Goal: Task Accomplishment & Management: Complete application form

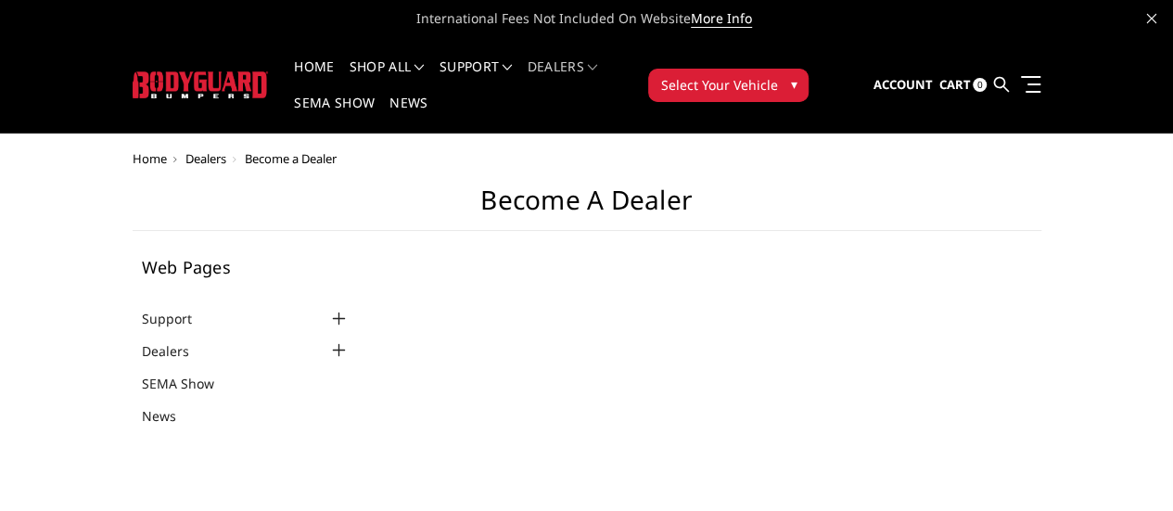
select select "US"
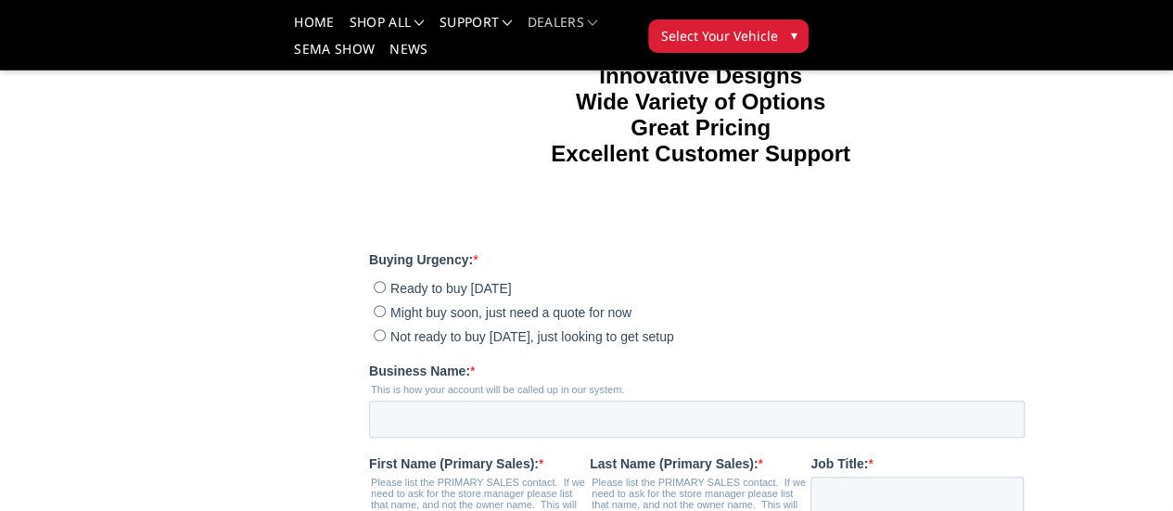
scroll to position [334, 0]
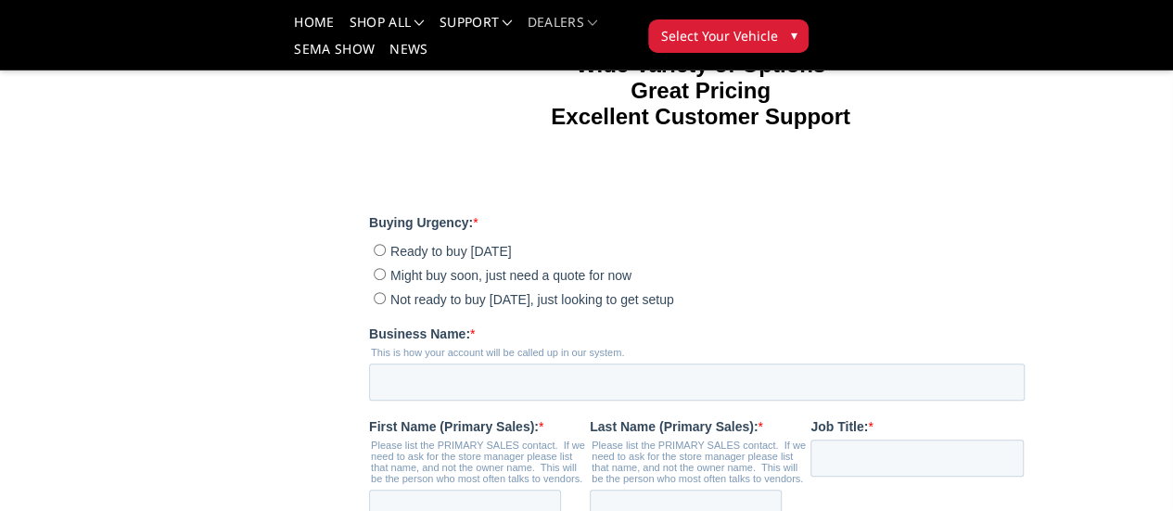
click at [380, 304] on input "Not ready to buy today, just looking to get setup" at bounding box center [379, 298] width 12 height 12
radio input "true"
click at [425, 400] on input "Business Name: *" at bounding box center [695, 381] width 655 height 37
type input "Coolidge Automotive Repair"
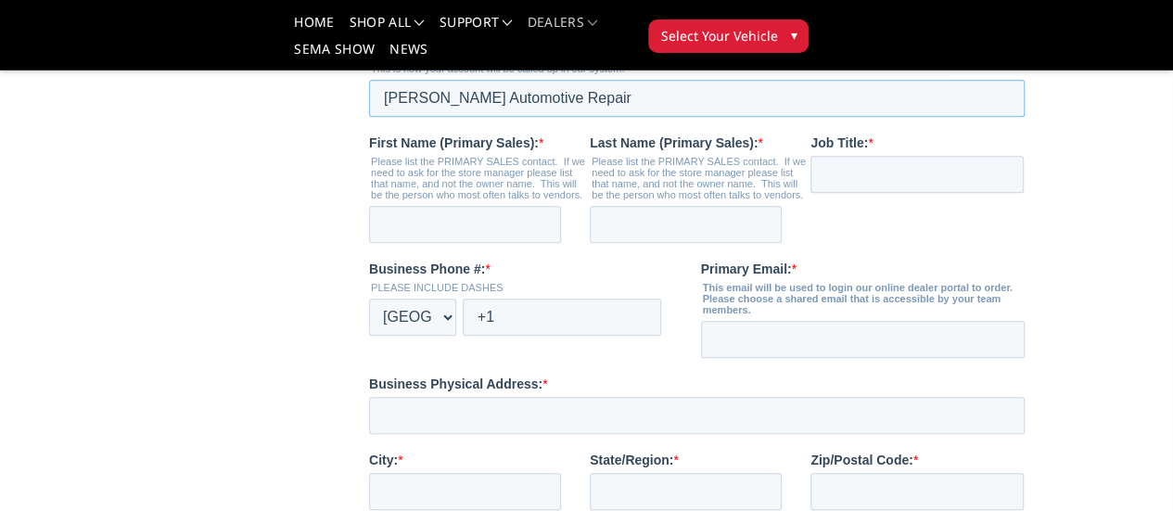
scroll to position [620, 0]
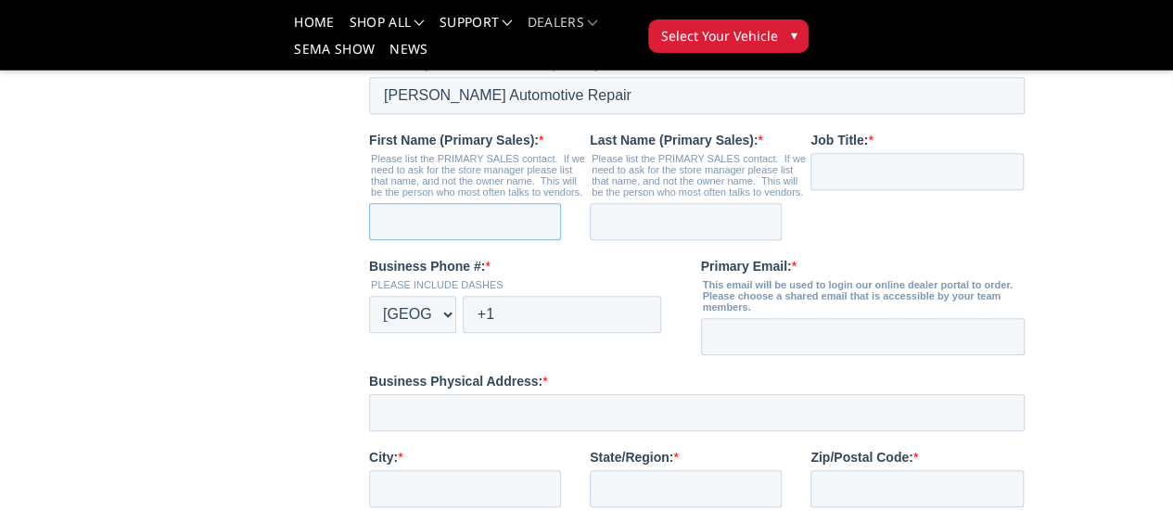
click at [560, 240] on input "First Name (Primary Sales): *" at bounding box center [464, 221] width 192 height 37
type input "Chaz"
click at [725, 240] on input "Last Name (Primary Sales): *" at bounding box center [685, 221] width 192 height 37
type input "Minocchi"
click at [1020, 190] on input "Job Title: *" at bounding box center [915, 171] width 213 height 37
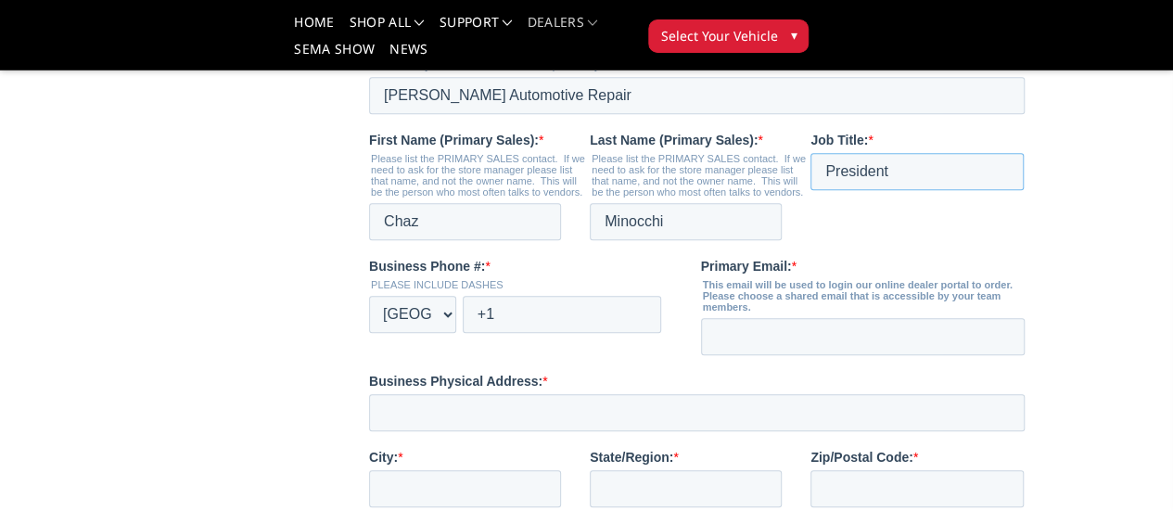
type input "President"
click at [602, 333] on input "+1" at bounding box center [561, 314] width 198 height 37
type input "+1 520-424-4497"
click at [866, 355] on input "Primary Email: *" at bounding box center [862, 336] width 324 height 37
type input "Coolidgeautomotiverepair@gmail.com"
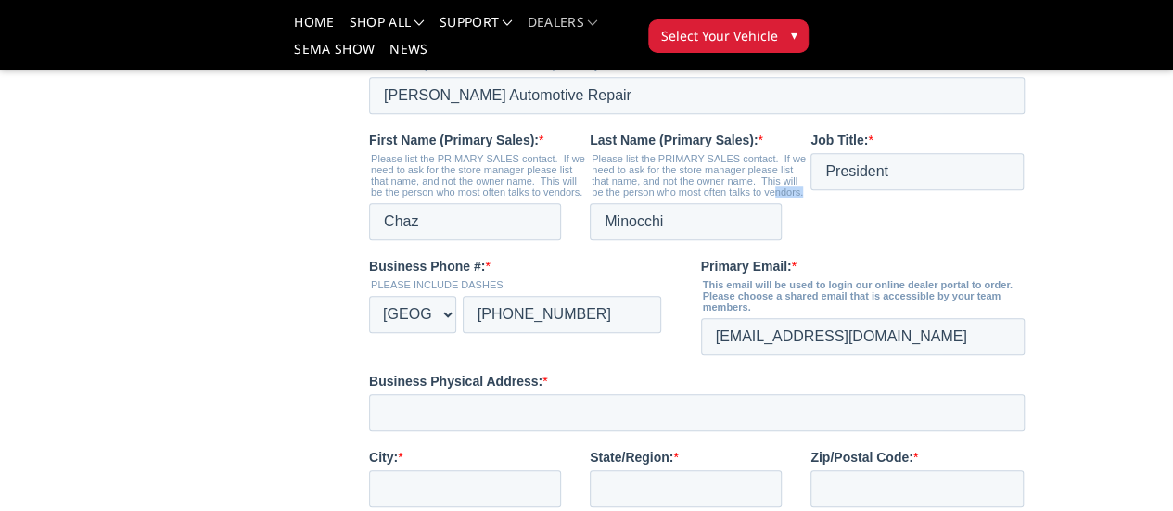
click at [809, 240] on div "Last Name (Primary Sales): * Please list the PRIMARY SALES contact. If we need …" at bounding box center [699, 185] width 221 height 109
drag, startPoint x: 895, startPoint y: 254, endPoint x: 659, endPoint y: 375, distance: 264.9
click at [781, 240] on input "Minocchi" at bounding box center [685, 221] width 192 height 37
click at [511, 431] on input "Business Physical Address: *" at bounding box center [695, 412] width 655 height 37
type input "230 E Coolidge ave"
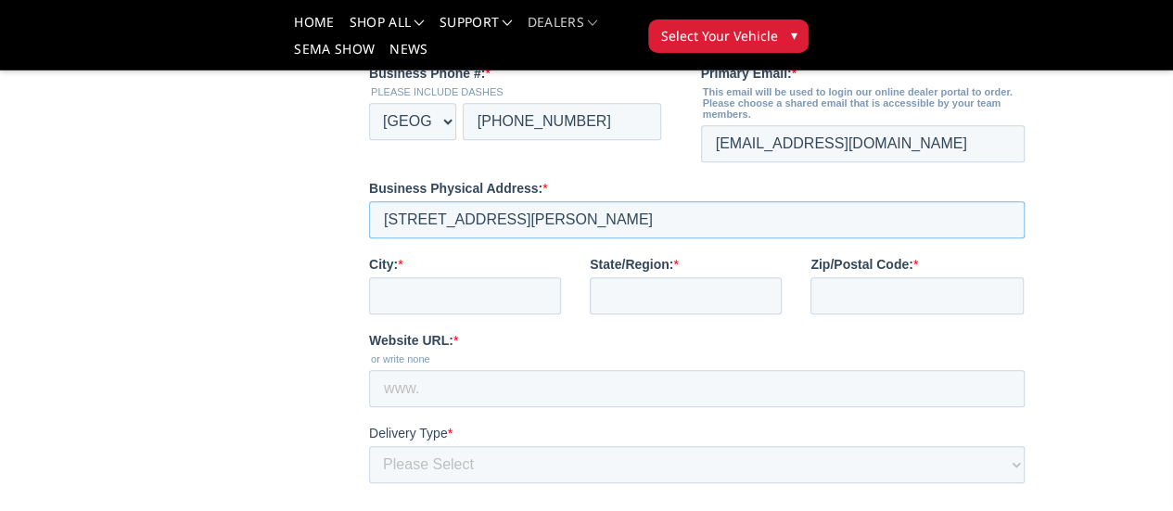
scroll to position [867, 0]
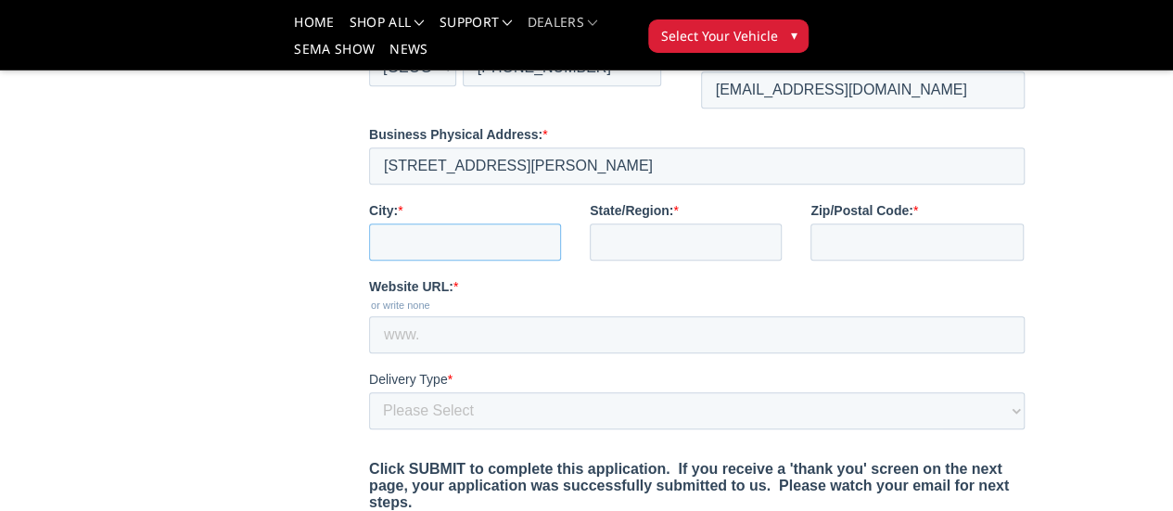
click at [424, 260] on input "City: *" at bounding box center [464, 241] width 192 height 37
type input "Coolidge"
click at [735, 260] on input "State/Region: *" at bounding box center [685, 241] width 192 height 37
type input "AZ"
click at [1000, 260] on input "Zip/Postal Code: *" at bounding box center [915, 241] width 213 height 37
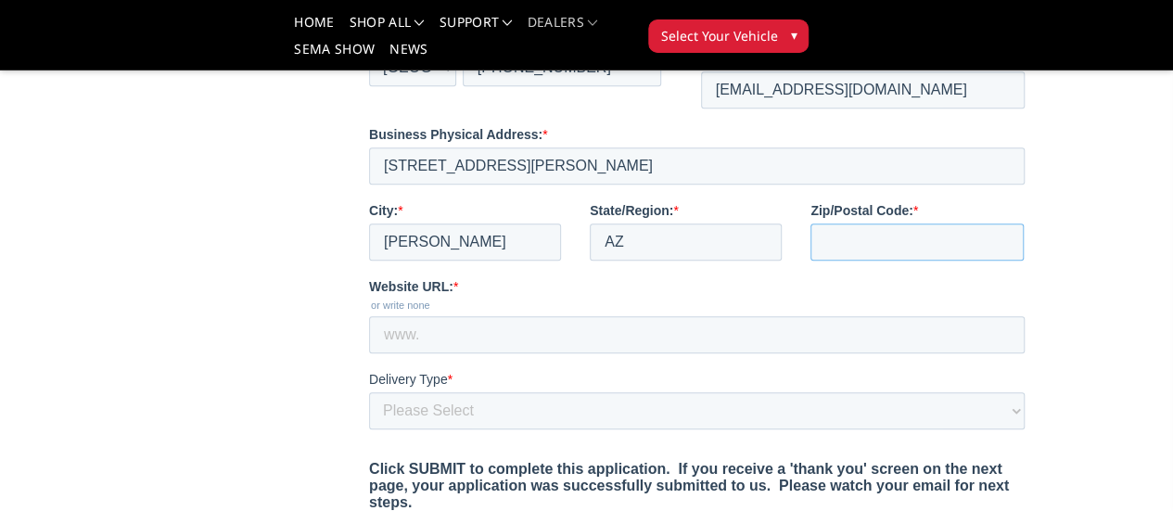
type input "85128"
click at [540, 353] on input "Website URL: *" at bounding box center [695, 334] width 655 height 37
type input "https://www.coolidgeautomotiverepair.com/"
click at [544, 429] on select "Please Select Yes, I need a liftgate No, I have a forklift and/or dock" at bounding box center [695, 410] width 655 height 37
select select "I need a liftgate"
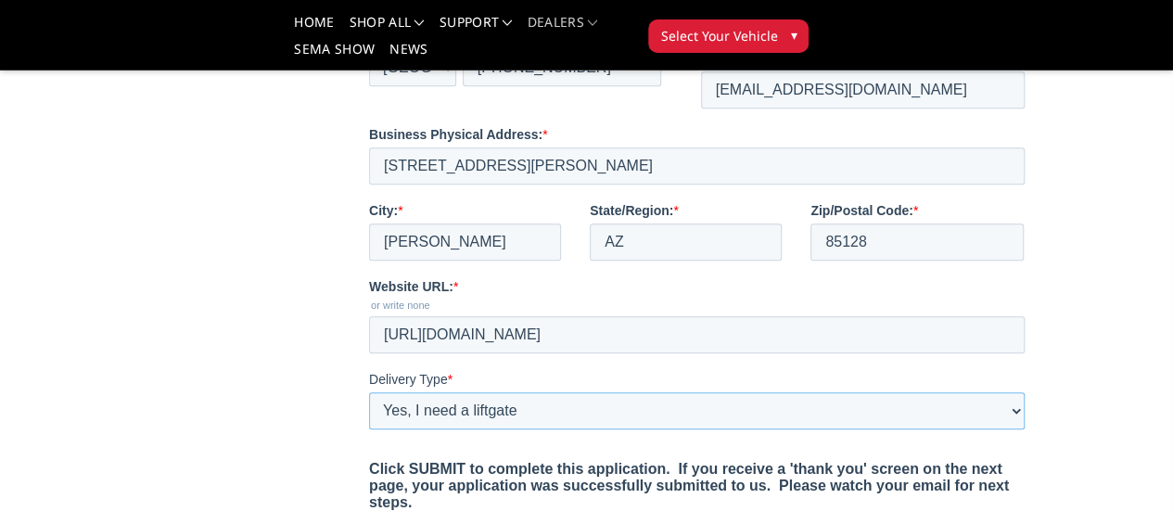
click at [368, 429] on select "Please Select Yes, I need a liftgate No, I have a forklift and/or dock" at bounding box center [695, 410] width 655 height 37
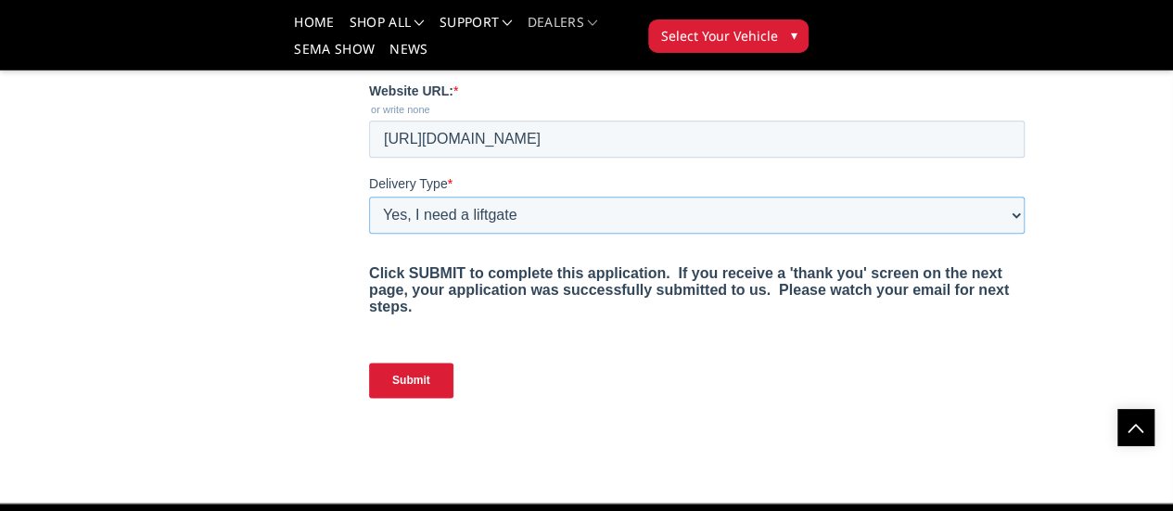
scroll to position [1085, 0]
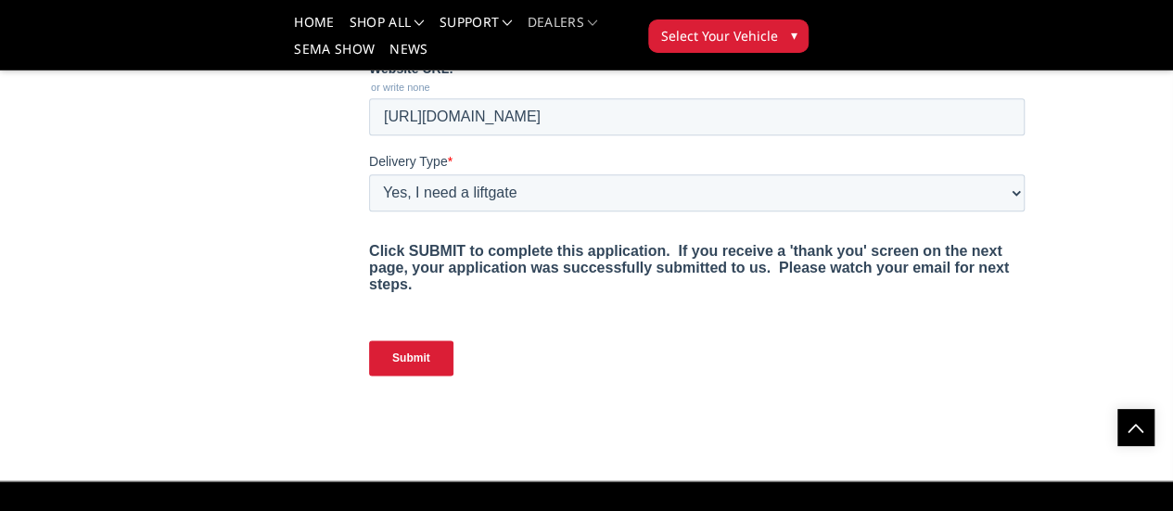
click at [428, 375] on input "Submit" at bounding box center [410, 357] width 84 height 35
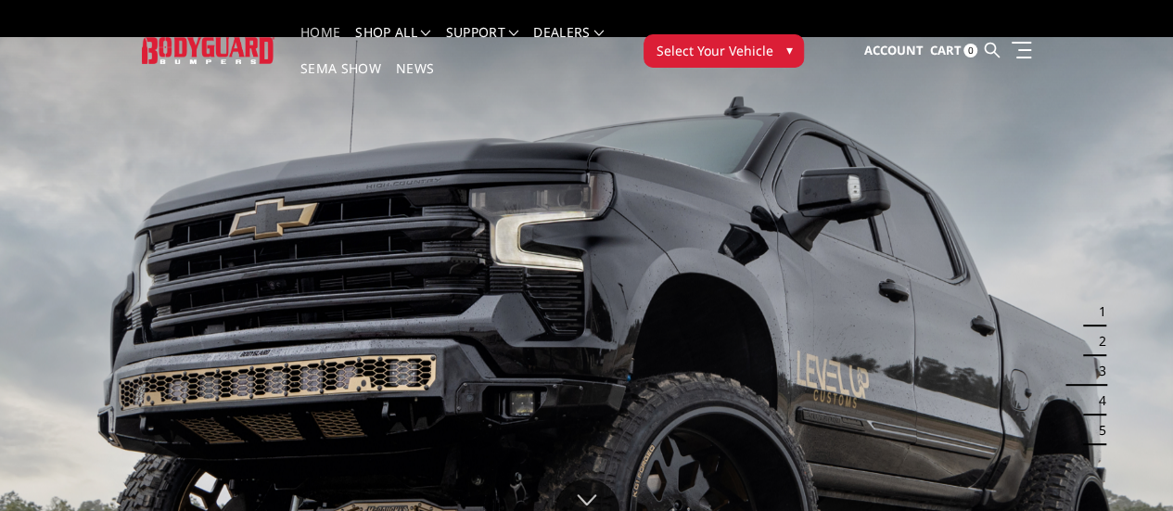
scroll to position [37, 0]
